Goal: Information Seeking & Learning: Learn about a topic

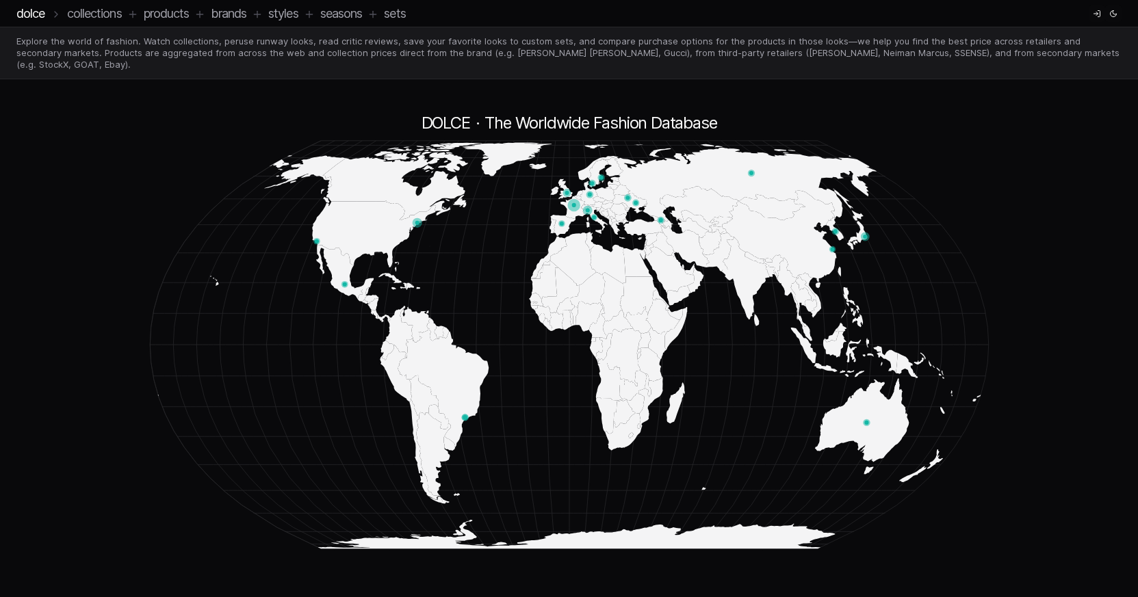
drag, startPoint x: 584, startPoint y: 239, endPoint x: 491, endPoint y: 237, distance: 93.1
click at [482, 241] on icon at bounding box center [569, 345] width 843 height 422
click at [416, 221] on circle at bounding box center [417, 223] width 4 height 4
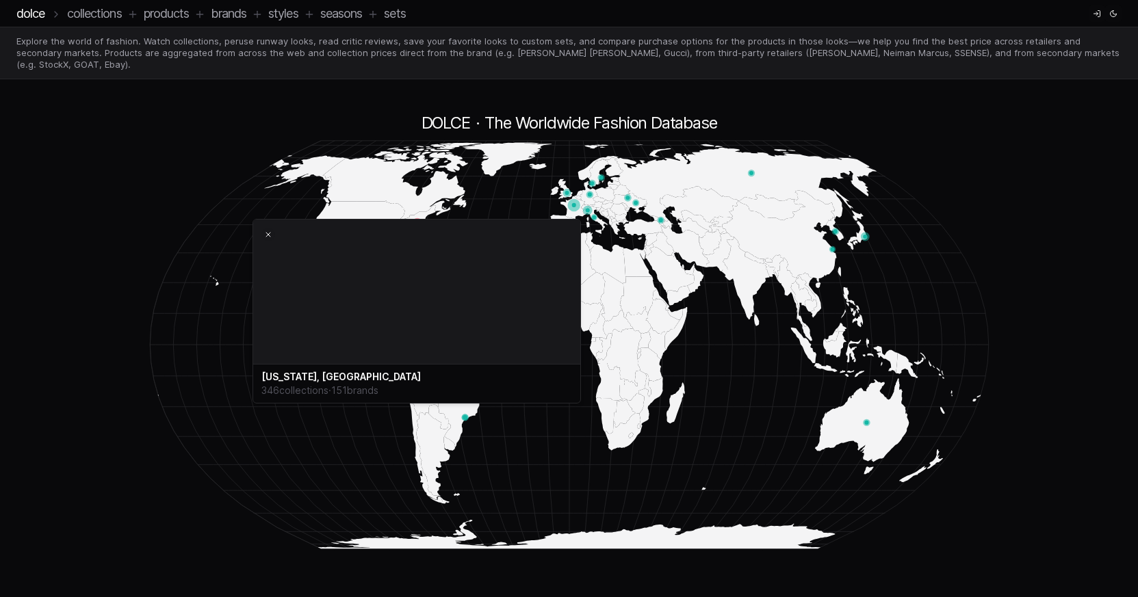
click at [323, 112] on header "DOLCE · The Worldwide Fashion Database" at bounding box center [569, 123] width 843 height 22
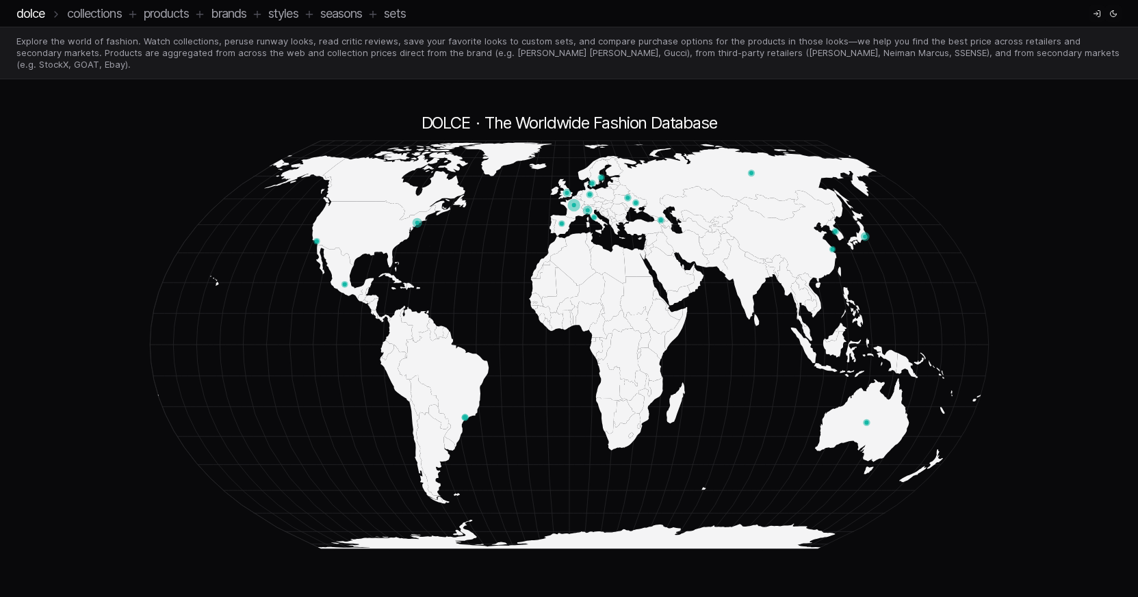
click at [313, 238] on circle at bounding box center [316, 241] width 7 height 7
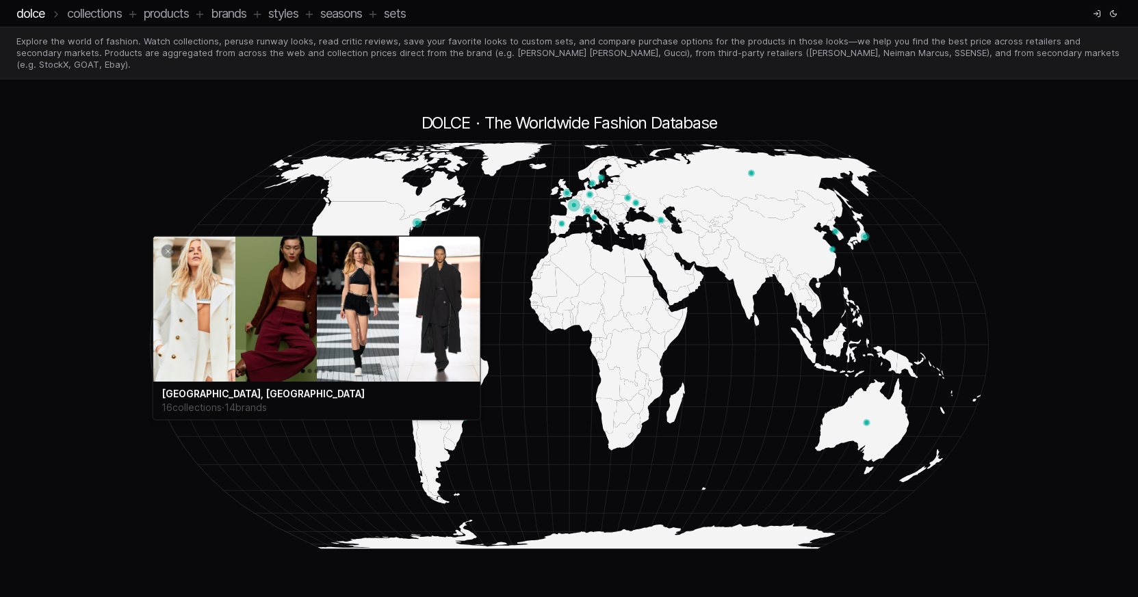
click at [229, 391] on h2 "[GEOGRAPHIC_DATA], [GEOGRAPHIC_DATA]" at bounding box center [317, 394] width 311 height 14
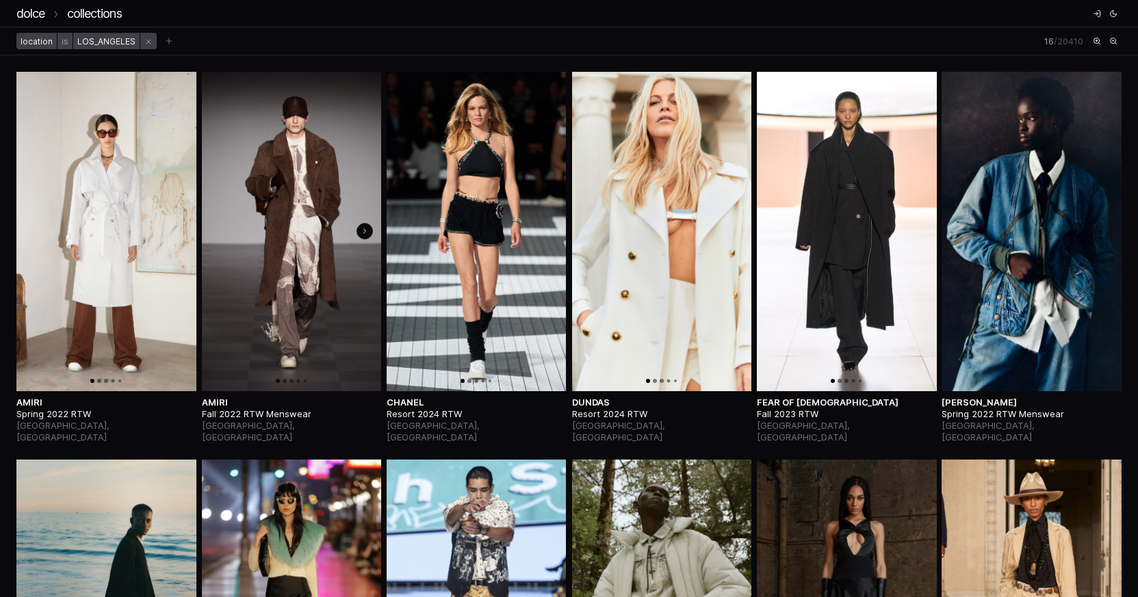
scroll to position [649, 0]
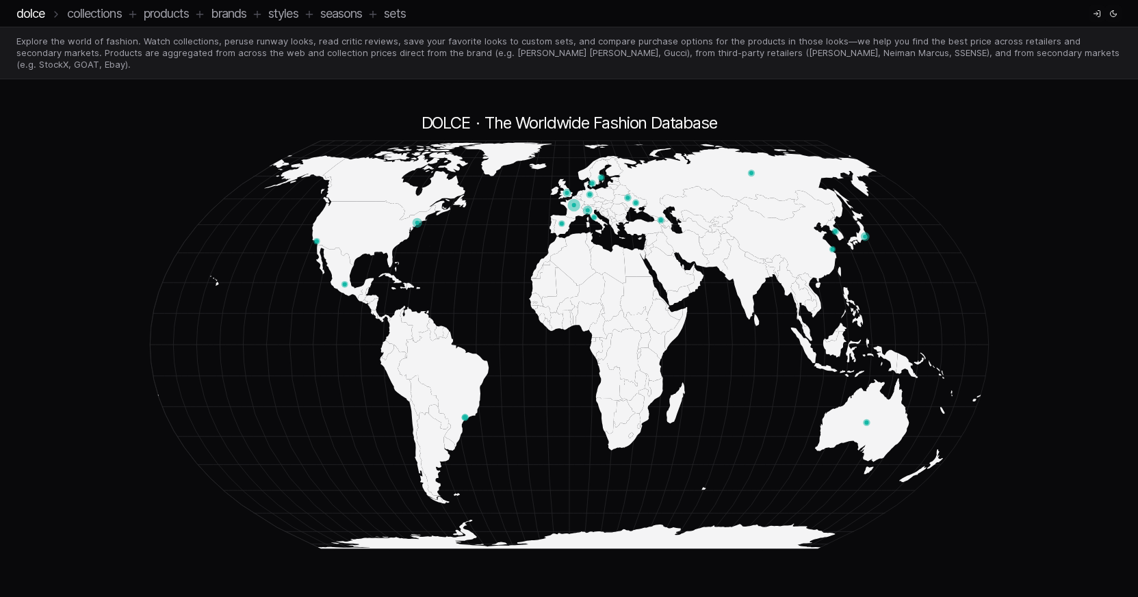
click at [417, 221] on circle at bounding box center [417, 223] width 4 height 4
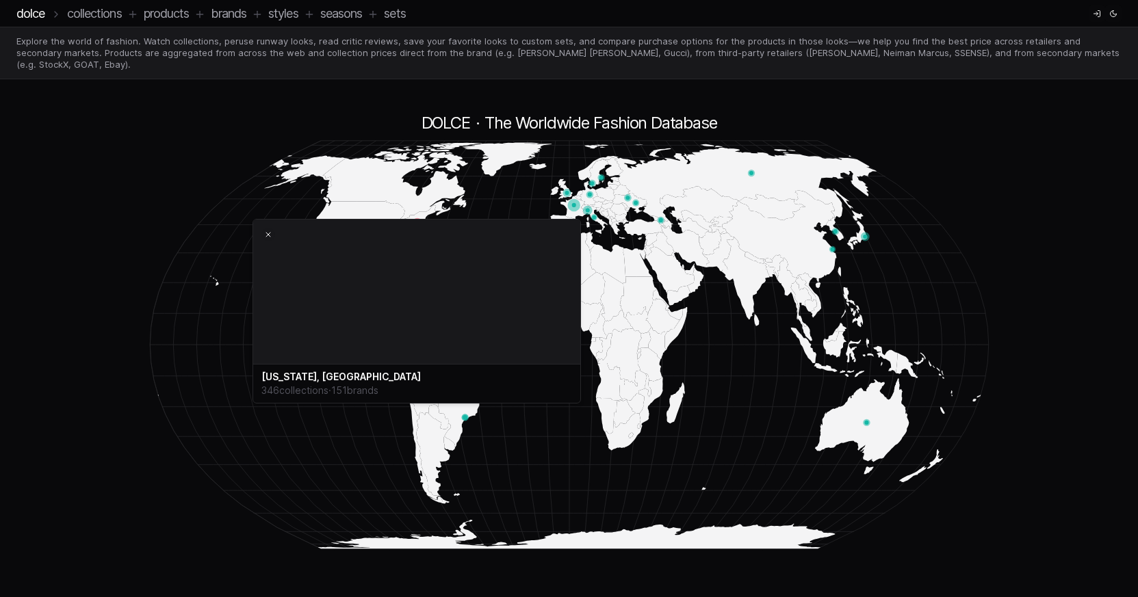
click at [312, 370] on h2 "[US_STATE], [GEOGRAPHIC_DATA]" at bounding box center [416, 377] width 311 height 14
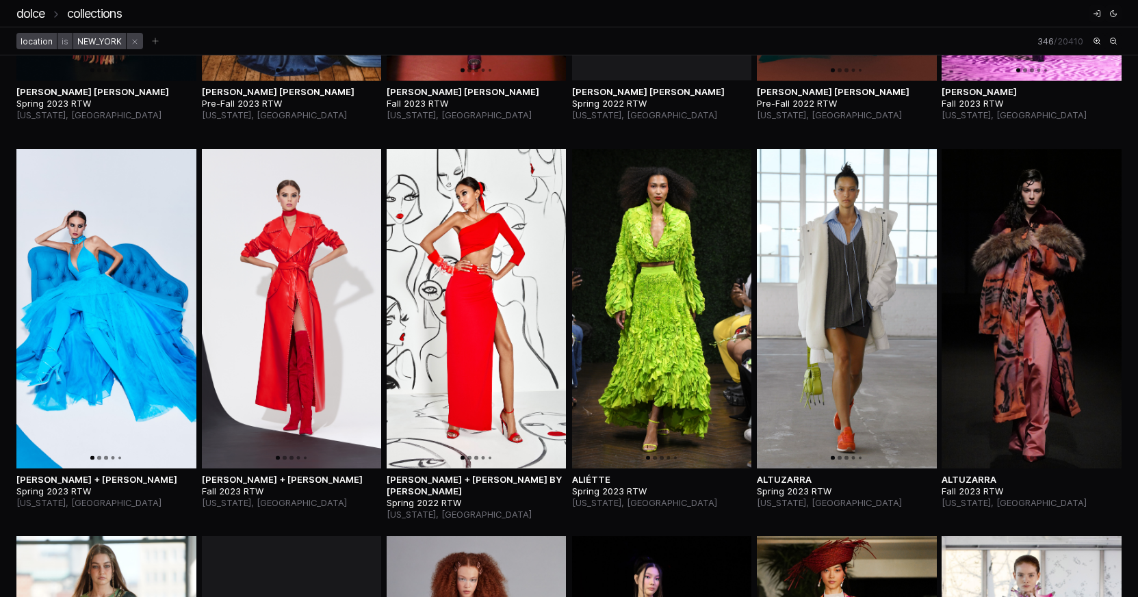
scroll to position [1493, 0]
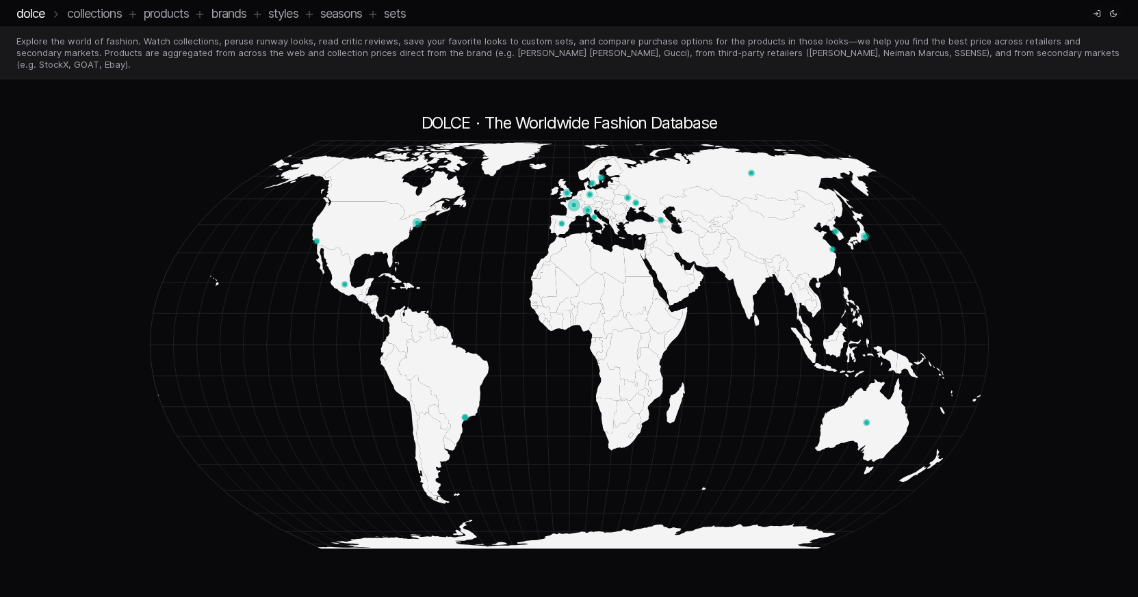
click at [297, 14] on link "Styles" at bounding box center [283, 13] width 30 height 14
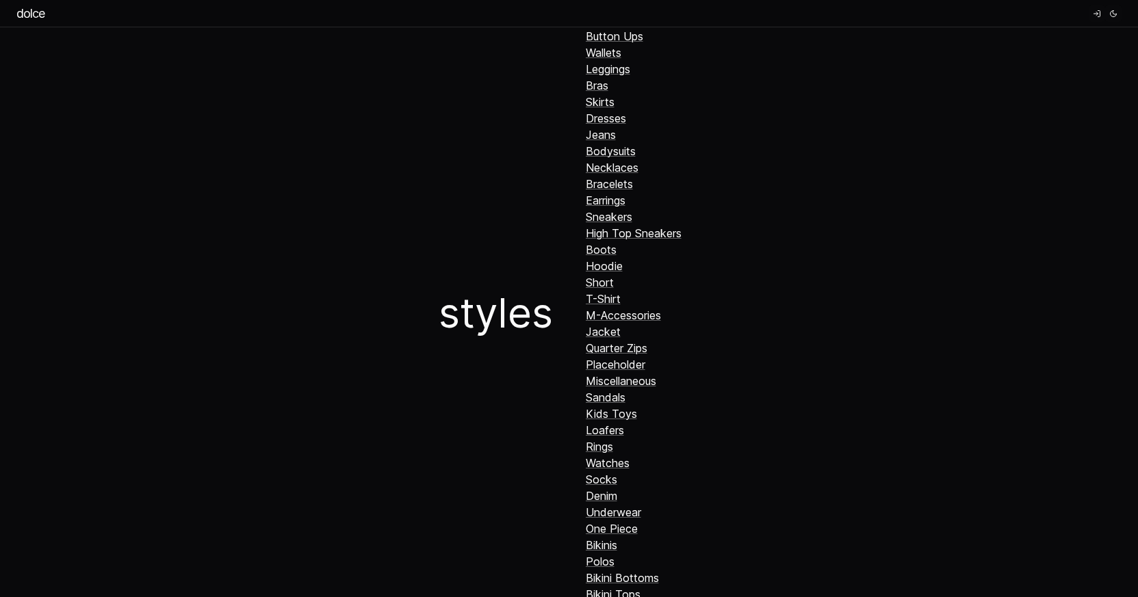
scroll to position [732, 0]
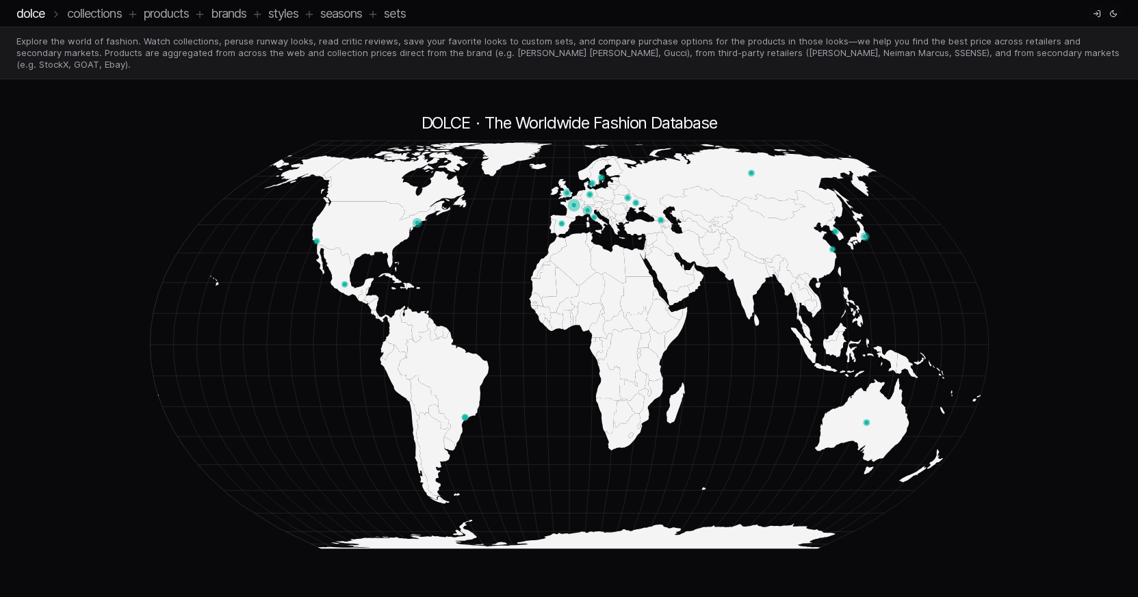
click at [356, 20] on link "Seasons" at bounding box center [341, 13] width 42 height 14
click at [601, 176] on circle at bounding box center [601, 178] width 4 height 4
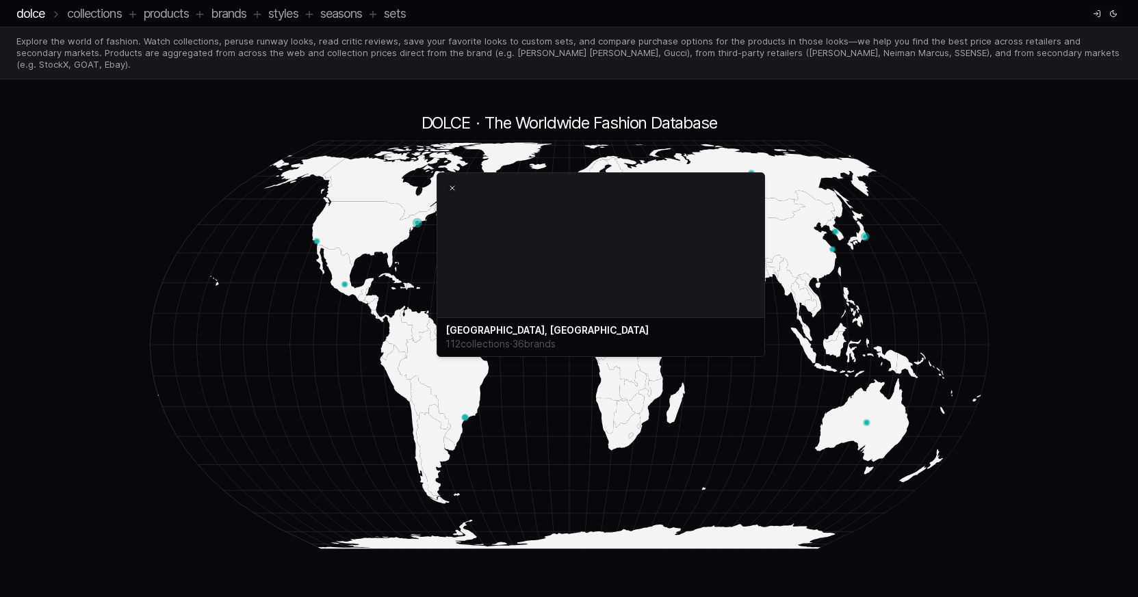
click at [524, 332] on h2 "[GEOGRAPHIC_DATA], [GEOGRAPHIC_DATA]" at bounding box center [601, 331] width 311 height 14
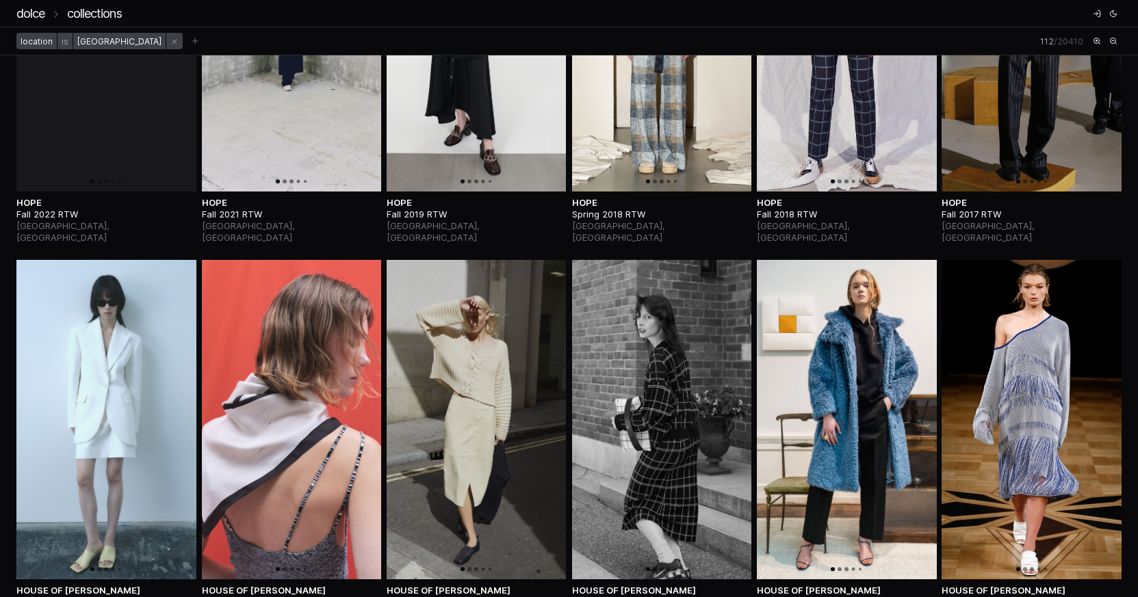
scroll to position [2523, 0]
